Goal: Information Seeking & Learning: Learn about a topic

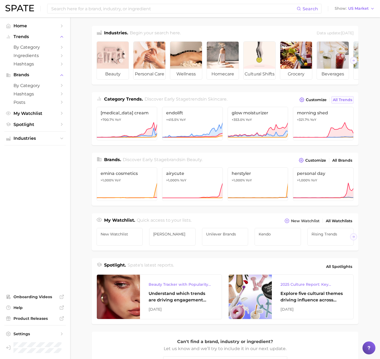
click at [345, 98] on span "All Trends" at bounding box center [342, 99] width 19 height 5
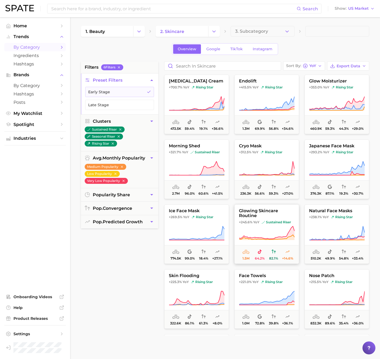
click at [265, 215] on span "glowing skincare routine" at bounding box center [267, 213] width 64 height 10
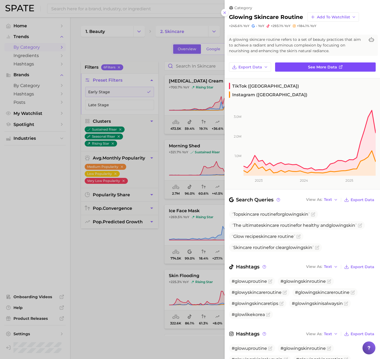
click at [294, 66] on link "See more data" at bounding box center [325, 66] width 101 height 9
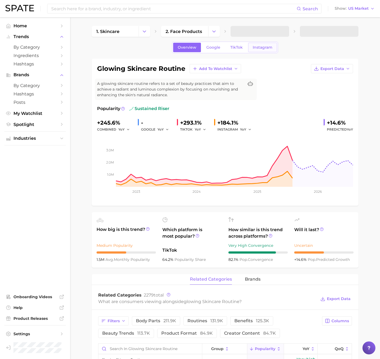
click at [264, 49] on link "Instagram" at bounding box center [262, 47] width 29 height 9
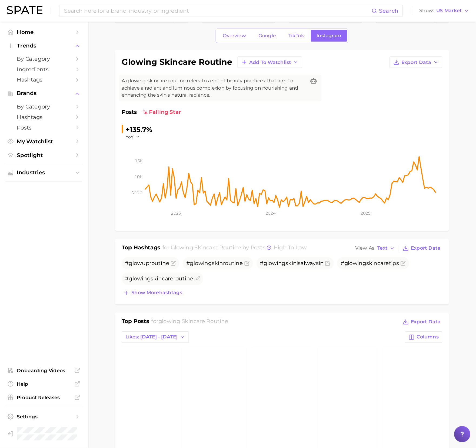
scroll to position [8, 0]
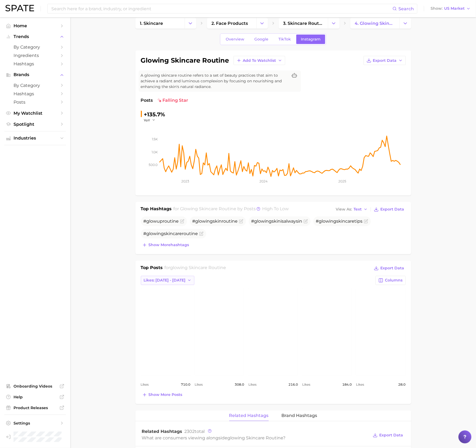
click at [174, 282] on span "Likes: [DATE] - [DATE]" at bounding box center [165, 280] width 42 height 5
click at [177, 298] on button "Likes: [DATE] - [DATE]" at bounding box center [170, 300] width 59 height 10
click at [173, 278] on button "Likes: [DATE] - [DATE]" at bounding box center [168, 280] width 54 height 9
click at [168, 290] on span "Likes: [DATE] - [DATE]" at bounding box center [164, 290] width 42 height 5
click at [21, 9] on img at bounding box center [19, 8] width 29 height 6
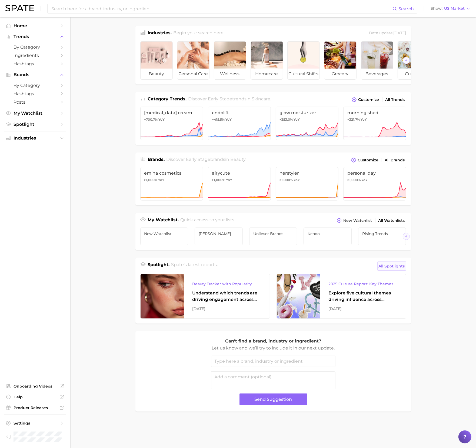
click at [380, 266] on span "All Spotlights" at bounding box center [391, 266] width 26 height 6
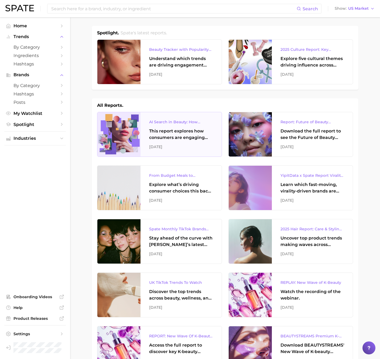
click at [153, 119] on div "AI Search in Beauty: How Consumers Are Using ChatGPT vs. Google Search" at bounding box center [181, 122] width 64 height 6
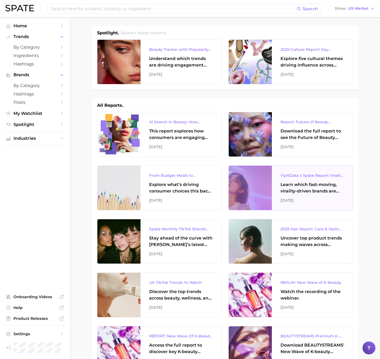
drag, startPoint x: 306, startPoint y: 163, endPoint x: 309, endPoint y: 171, distance: 8.9
click at [313, 181] on div "Learn which fast-moving, virality-driven brands are leading the pack, the risks…" at bounding box center [313, 187] width 64 height 13
